Goal: Information Seeking & Learning: Understand process/instructions

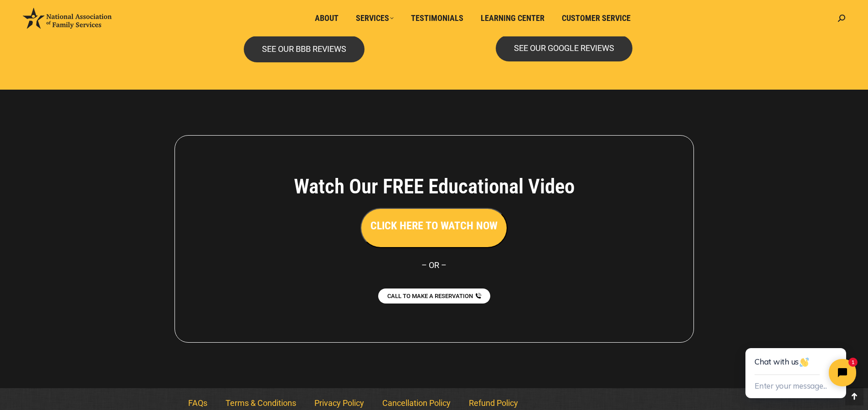
scroll to position [1982, 0]
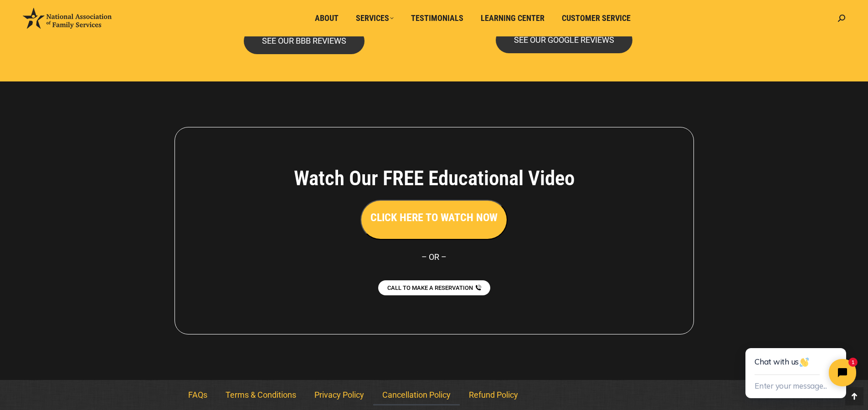
click at [417, 395] on link "Cancellation Policy" at bounding box center [416, 395] width 87 height 21
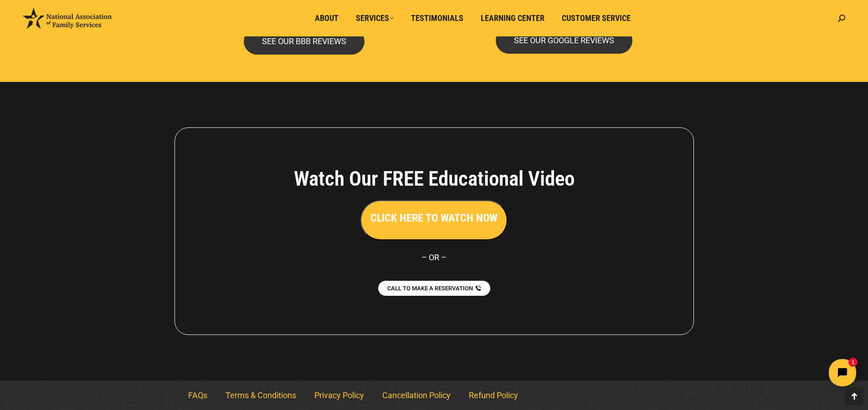
scroll to position [1982, 0]
click at [456, 219] on h3 "CLICK HERE TO WATCH NOW" at bounding box center [433, 217] width 127 height 15
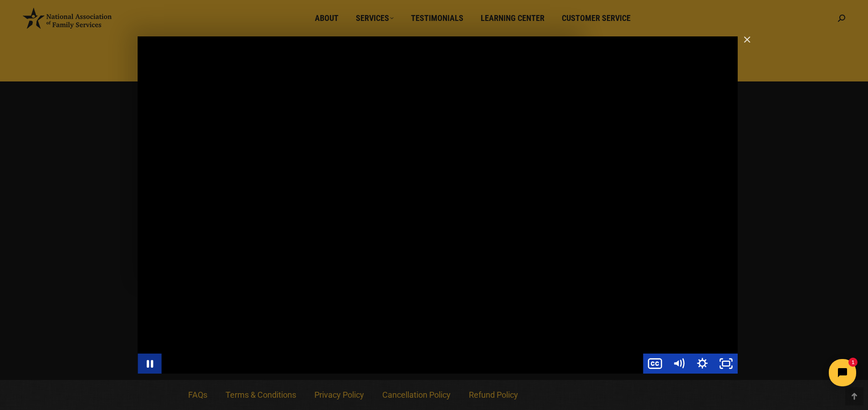
click at [147, 362] on icon "Pause" at bounding box center [150, 364] width 6 height 8
click at [154, 366] on icon "Play Video" at bounding box center [150, 364] width 24 height 20
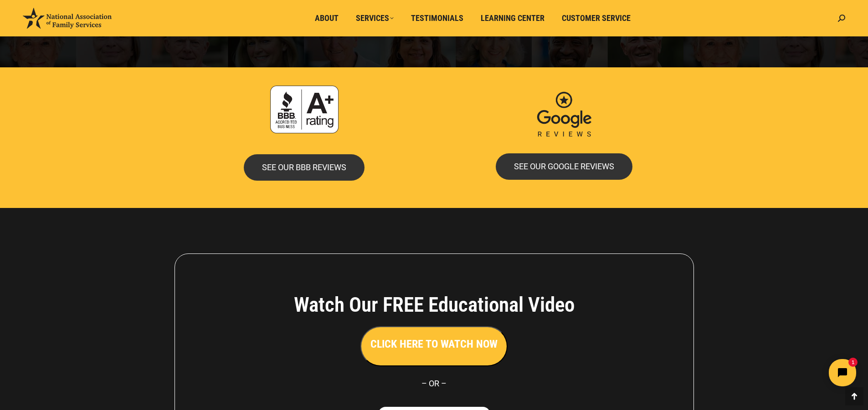
scroll to position [1846, 0]
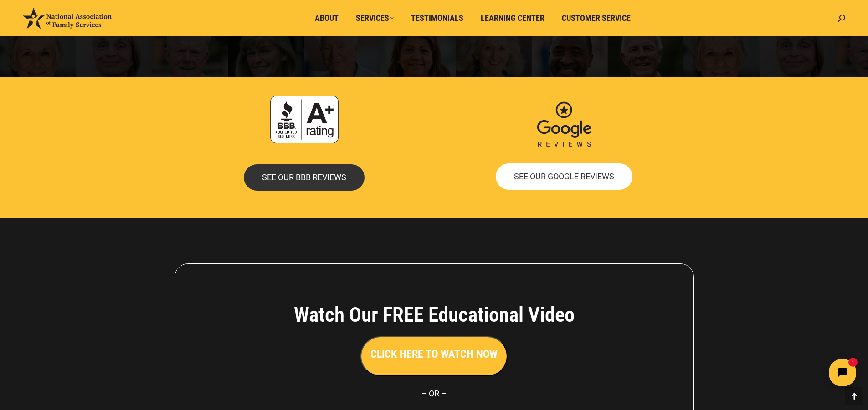
click at [551, 176] on span "SEE OUR GOOGLE REVIEWS" at bounding box center [564, 177] width 100 height 8
